Goal: Task Accomplishment & Management: Use online tool/utility

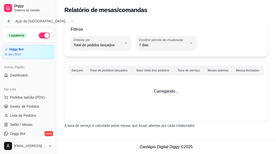
select select "TOTAL_OF_ORDERS"
select select "7"
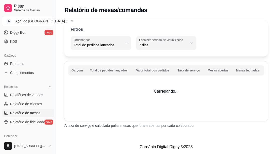
click at [31, 95] on span "Relatórios de vendas" at bounding box center [26, 94] width 33 height 5
select select "ALL"
select select "0"
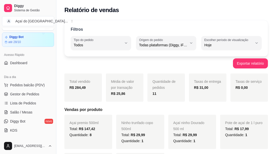
scroll to position [11, 0]
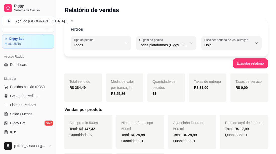
click at [34, 97] on span "Gestor de Pedidos" at bounding box center [24, 95] width 29 height 5
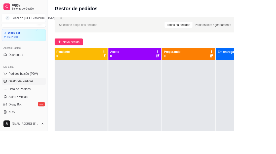
click at [84, 52] on button "Novo pedido" at bounding box center [81, 49] width 34 height 8
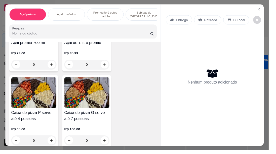
scroll to position [148, 0]
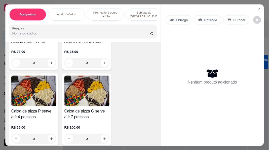
click at [107, 63] on div "0" at bounding box center [89, 64] width 46 height 10
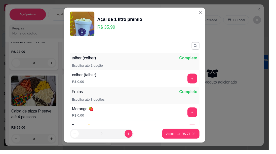
type input "3"
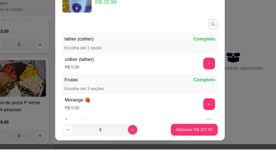
click at [181, 139] on p "Adicionar R$ 107,97" at bounding box center [185, 137] width 32 height 5
type input "3"
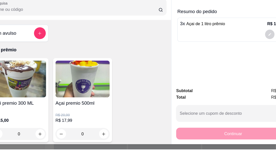
click at [107, 140] on div "0" at bounding box center [89, 141] width 46 height 10
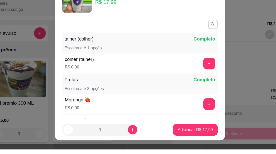
type input "2"
click at [133, 138] on icon "increase-product-quantity" at bounding box center [131, 137] width 3 height 3
click at [184, 139] on p "Adicionar R$ 35,98" at bounding box center [186, 137] width 30 height 5
type input "2"
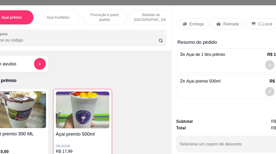
click at [214, 21] on p "Retirada" at bounding box center [216, 20] width 13 height 5
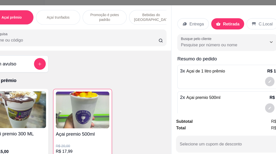
click at [216, 23] on div "Retirada" at bounding box center [213, 21] width 28 height 10
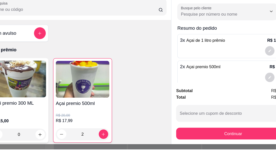
scroll to position [7, 0]
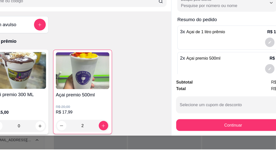
click at [207, 134] on div "Registre o pagamento do pedido R$ 143,95 Total do pedido R$ 143,95 Restante a c…" at bounding box center [138, 77] width 283 height 158
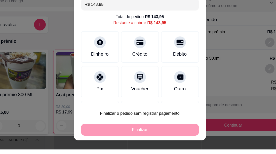
click at [106, 71] on div "Dinheiro" at bounding box center [103, 73] width 15 height 6
click at [128, 142] on div "Finalizar" at bounding box center [138, 137] width 101 height 10
click at [107, 72] on div "Dinheiro" at bounding box center [103, 73] width 15 height 6
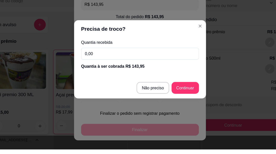
type input "R$ 0,00"
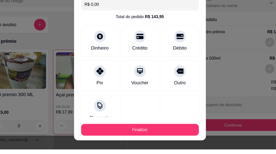
click at [176, 103] on div "Outro" at bounding box center [172, 91] width 32 height 27
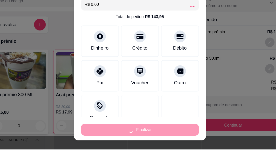
click at [146, 139] on div "Finalizar" at bounding box center [138, 137] width 101 height 10
type input "0"
type input "-R$ 143,95"
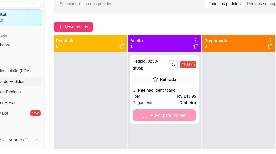
click at [160, 127] on div "Mover para preparo" at bounding box center [159, 125] width 54 height 10
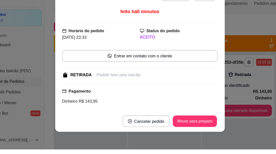
click at [187, 129] on div "Mover para preparo" at bounding box center [185, 130] width 39 height 10
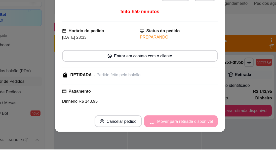
click at [187, 131] on div "Mover para retirada disponível" at bounding box center [173, 130] width 63 height 10
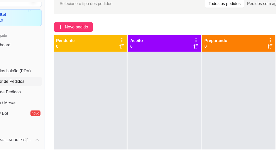
click at [158, 149] on div at bounding box center [159, 148] width 62 height 154
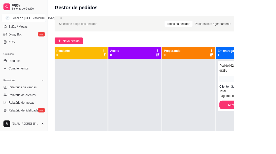
scroll to position [93, 0]
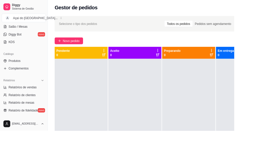
click at [148, 154] on div at bounding box center [159, 146] width 62 height 154
click at [33, 115] on link "Relatório de clientes" at bounding box center [28, 112] width 52 height 8
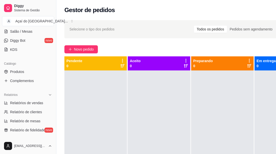
select select "30"
select select "HIGHEST_TOTAL_SPENT_WITH_ORDERS"
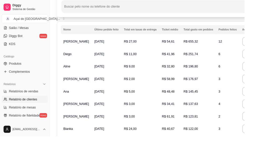
scroll to position [53, 0]
click at [30, 101] on span "Relatórios de vendas" at bounding box center [26, 103] width 33 height 5
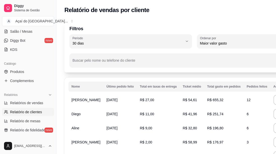
select select "ALL"
select select "0"
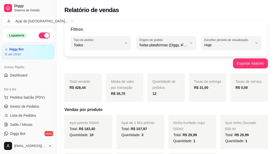
click at [33, 106] on span "Gestor de Pedidos" at bounding box center [24, 106] width 29 height 5
